Goal: Navigation & Orientation: Find specific page/section

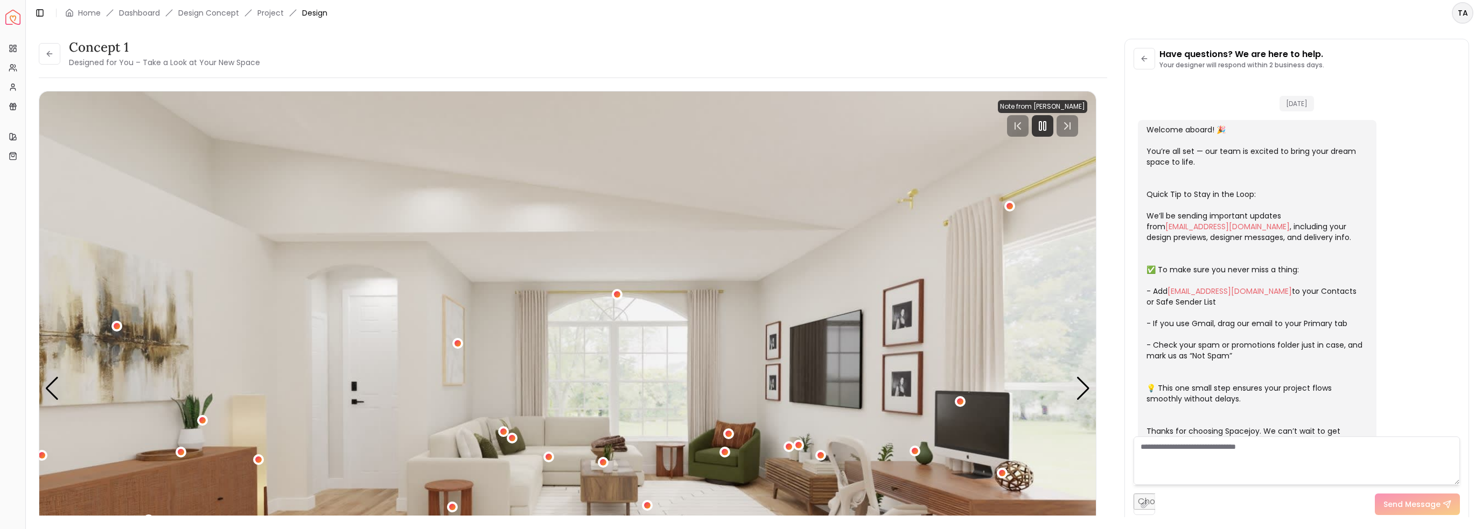
scroll to position [765, 0]
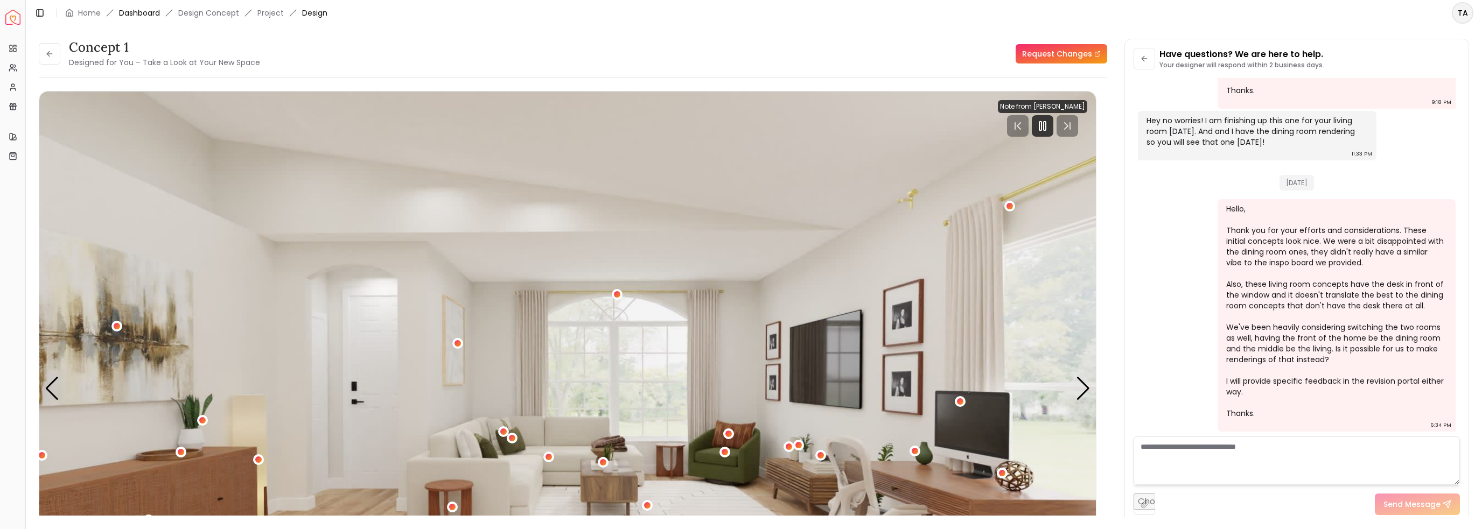
click at [149, 14] on link "Dashboard" at bounding box center [139, 13] width 41 height 11
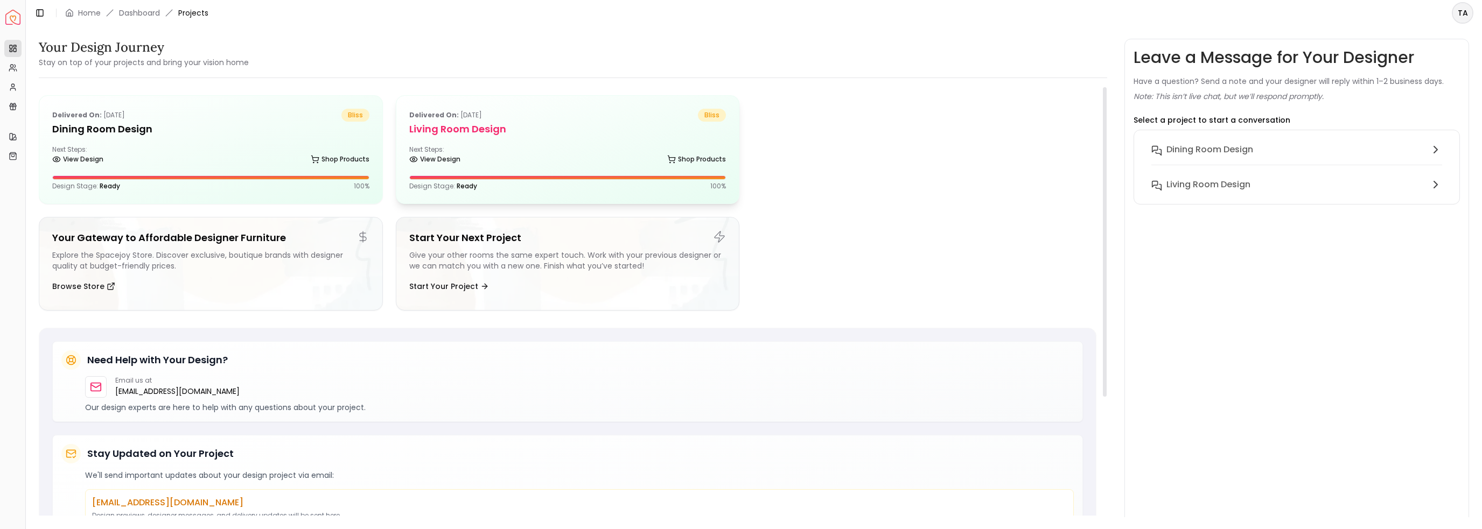
click at [467, 133] on h5 "Living Room design" at bounding box center [567, 129] width 317 height 15
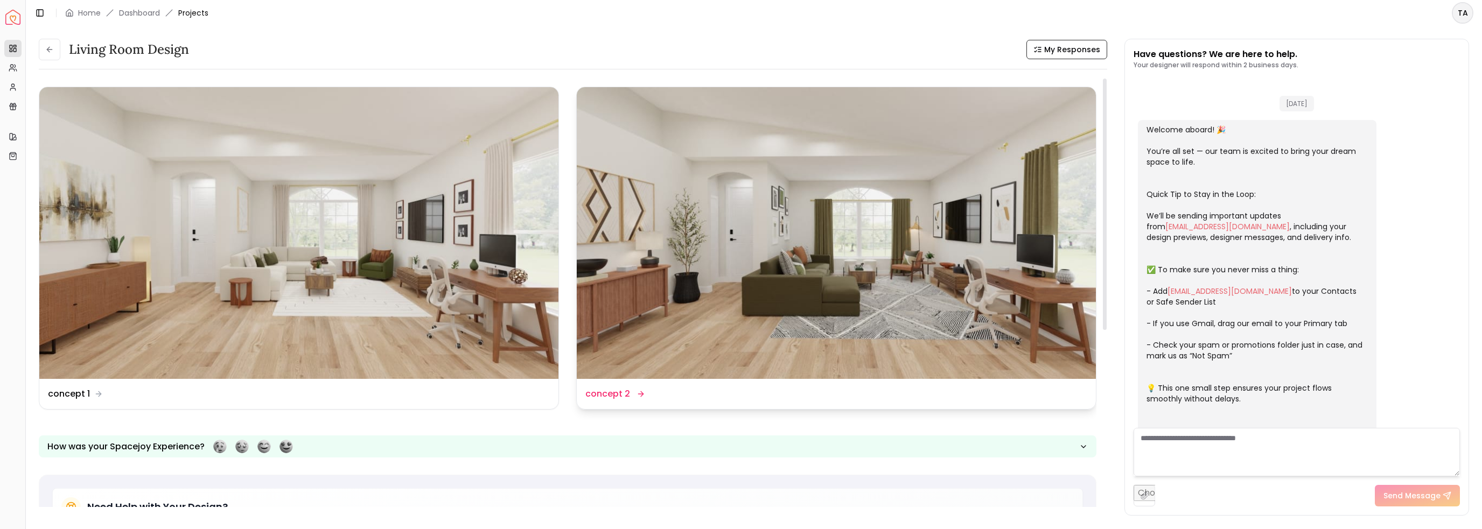
scroll to position [774, 0]
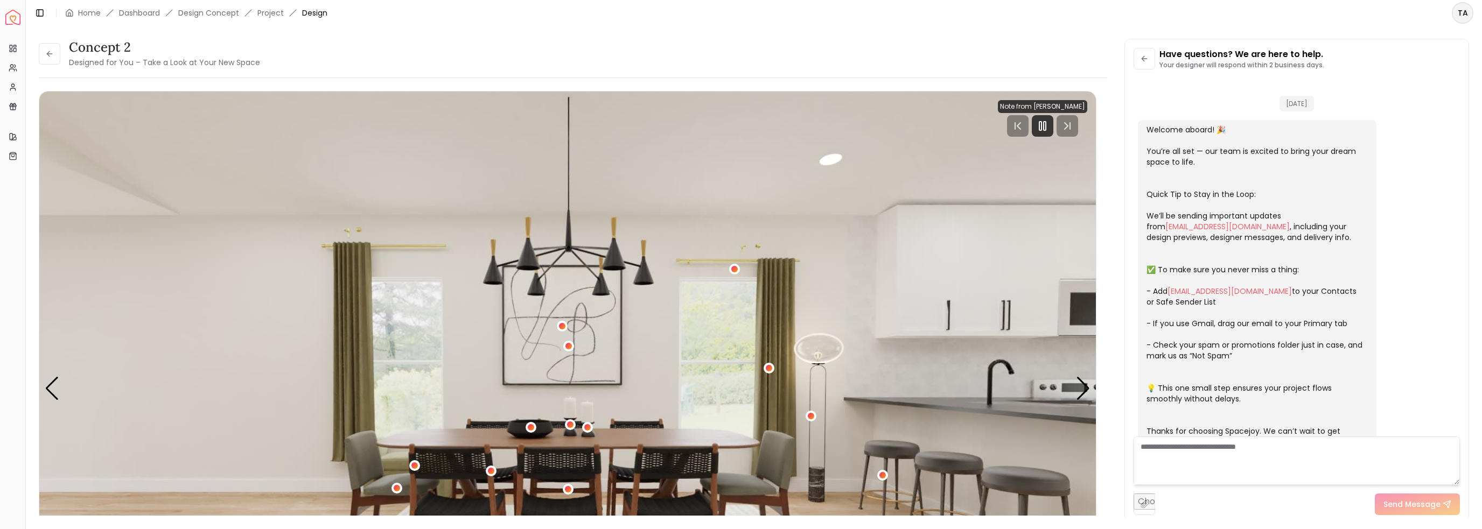
scroll to position [149, 0]
